Goal: Task Accomplishment & Management: Complete application form

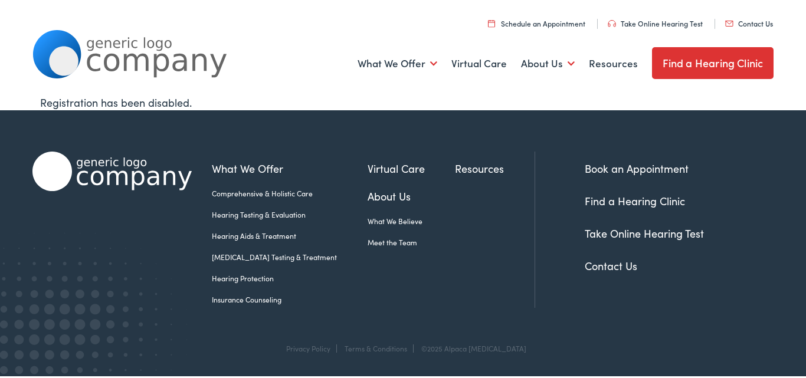
click at [725, 18] on link "Contact Us" at bounding box center [749, 23] width 48 height 10
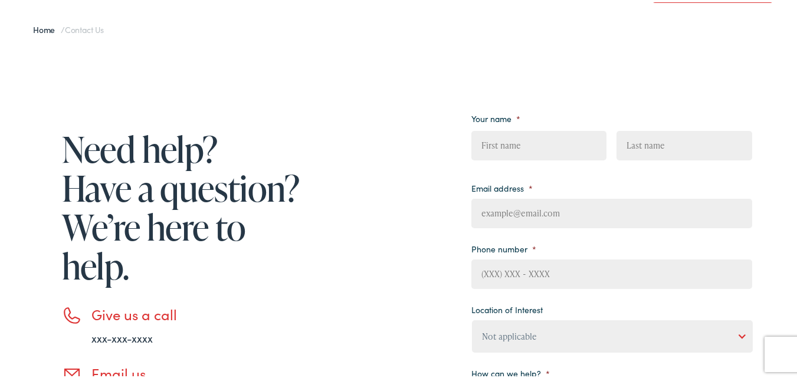
type textarea "Beloved website owner, I’m [PERSON_NAME] from Web Design Algorithms, and I’ve b…"
drag, startPoint x: 499, startPoint y: 150, endPoint x: 523, endPoint y: 159, distance: 25.0
click at [504, 150] on input "First" at bounding box center [538, 143] width 135 height 29
type input "[PERSON_NAME]"
type input "[GEOGRAPHIC_DATA]"
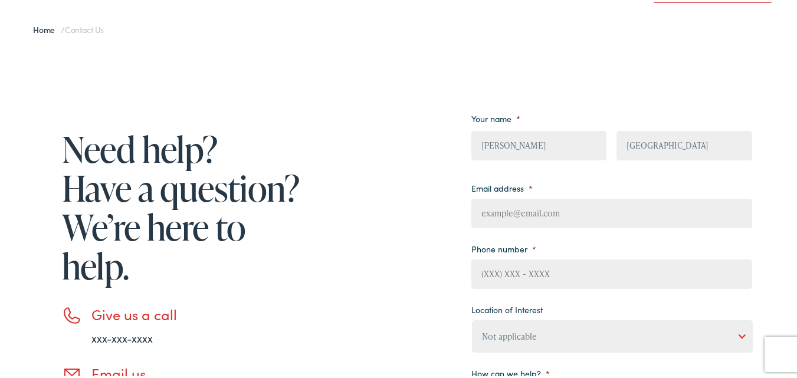
type input "[PERSON_NAME][EMAIL_ADDRESS][DOMAIN_NAME]"
type input "8149805065"
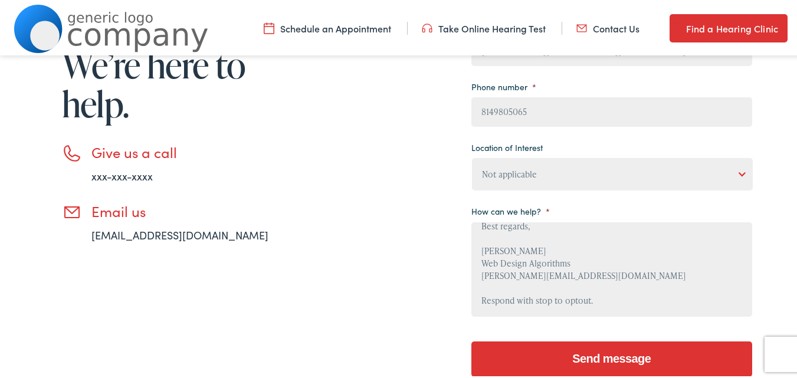
click at [543, 176] on select "Not applicable [PERSON_NAME] [MEDICAL_DATA], Seguin Estes [MEDICAL_DATA], San […" at bounding box center [612, 172] width 281 height 32
select select "[PERSON_NAME] [MEDICAL_DATA], Seguin"
click at [472, 156] on select "Not applicable [PERSON_NAME] [MEDICAL_DATA], Seguin Estes [MEDICAL_DATA], San […" at bounding box center [612, 172] width 281 height 32
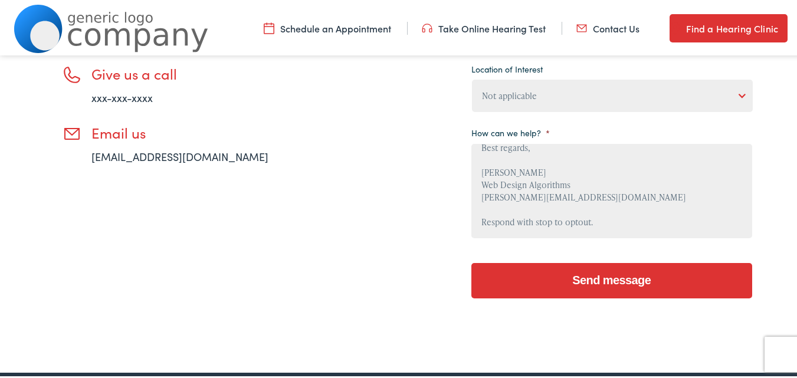
scroll to position [393, 0]
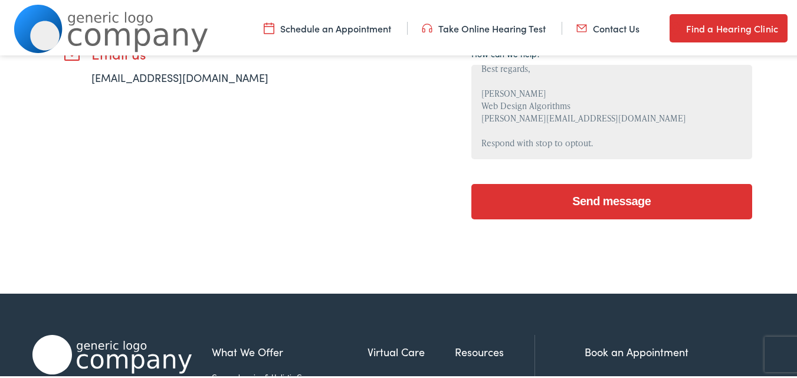
click at [573, 135] on textarea "Beloved website owner, I’m [PERSON_NAME] from Web Design Algorithms, and I’ve b…" at bounding box center [611, 110] width 281 height 94
drag, startPoint x: 591, startPoint y: 208, endPoint x: 514, endPoint y: 206, distance: 76.7
click at [592, 208] on input "Send message" at bounding box center [611, 199] width 281 height 35
click at [523, 186] on input "Send message" at bounding box center [611, 199] width 281 height 35
